Goal: Information Seeking & Learning: Learn about a topic

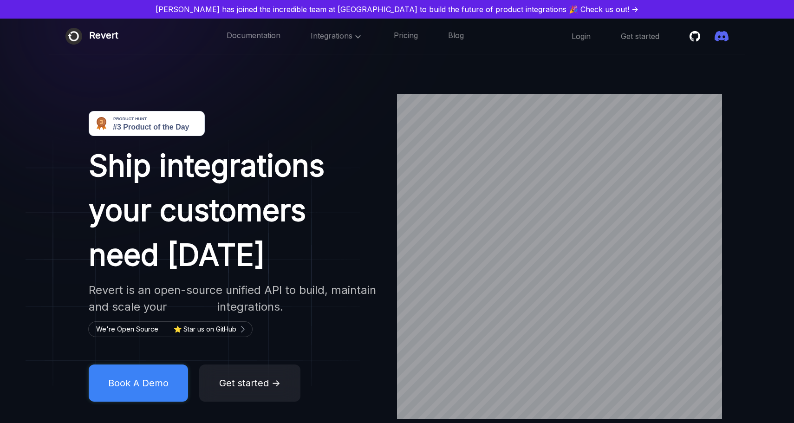
scroll to position [13, 0]
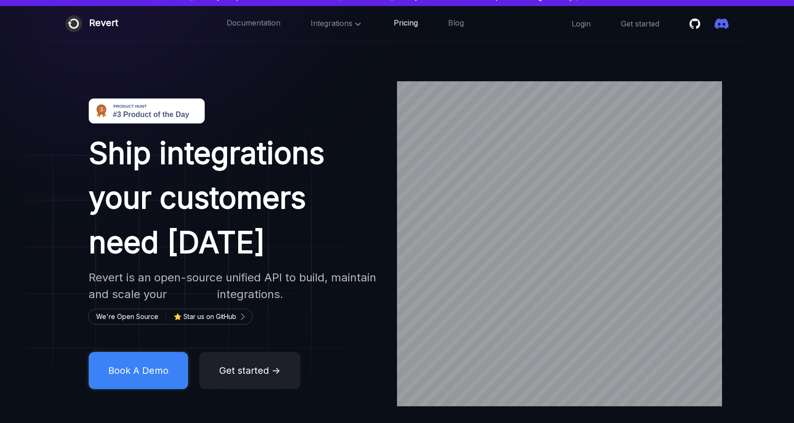
click at [394, 22] on link "Pricing" at bounding box center [406, 24] width 24 height 12
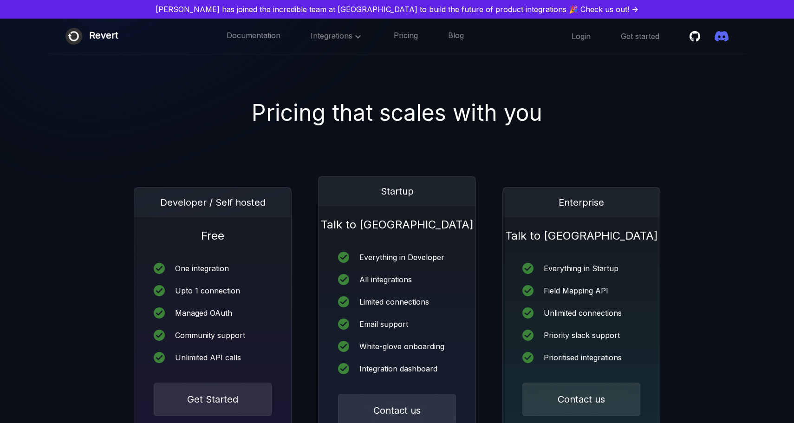
click at [94, 33] on div "Revert" at bounding box center [103, 36] width 29 height 17
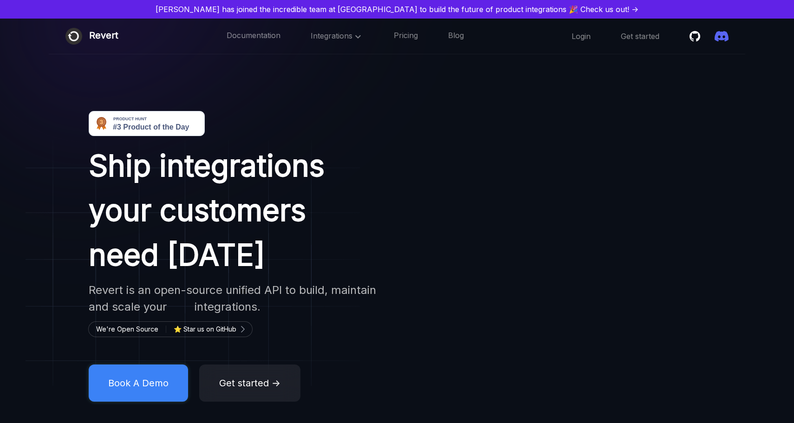
click at [362, 7] on link "[PERSON_NAME] has joined the incredible team at [GEOGRAPHIC_DATA] to build the …" at bounding box center [397, 9] width 787 height 11
